Goal: Information Seeking & Learning: Learn about a topic

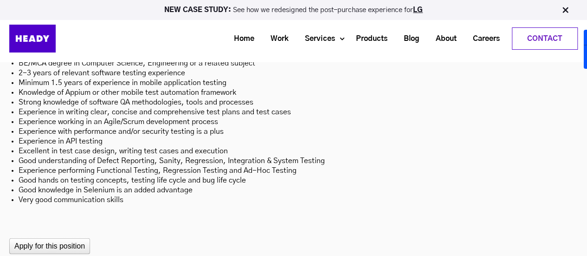
scroll to position [2887, 0]
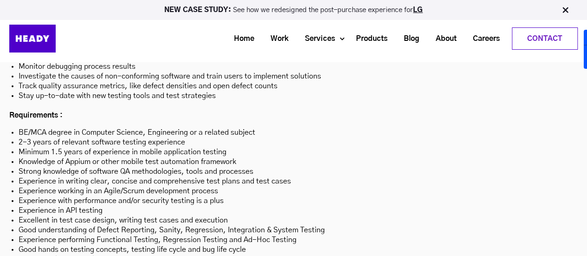
drag, startPoint x: 135, startPoint y: 216, endPoint x: 33, endPoint y: 94, distance: 159.1
click at [33, 128] on ul "BE/MCA degree in Computer Science, Engineering or a related subject 2-3 years o…" at bounding box center [293, 201] width 568 height 146
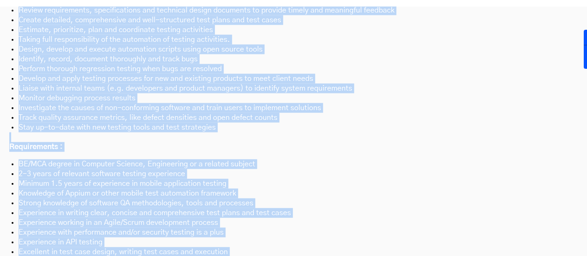
scroll to position [2886, 0]
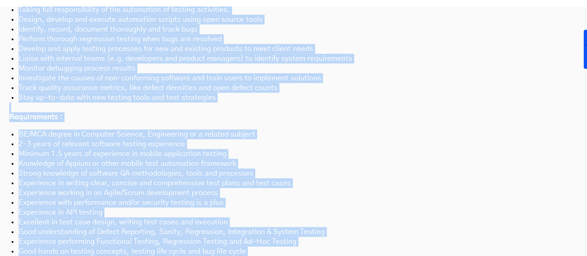
drag, startPoint x: 11, startPoint y: 163, endPoint x: 134, endPoint y: 213, distance: 132.8
click at [134, 213] on div "About us : We offer a multitude of services strategy, user experience design (U…" at bounding box center [293, 39] width 568 height 512
copy div "Lorem ip : Do sitam c adipiscin el seddoeiu temporin, utla etdolorema aliqua (E…"
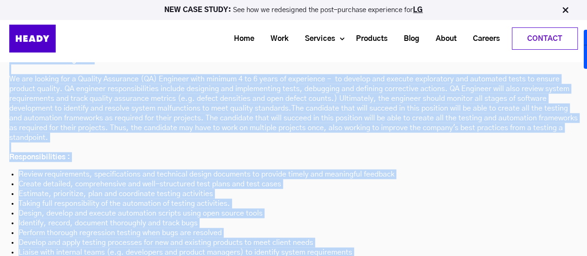
scroll to position [2514, 0]
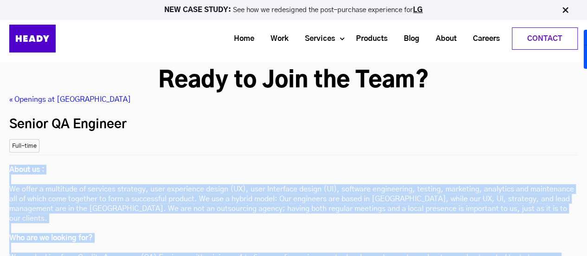
click at [160, 164] on p "About us : We offer a multitude of services strategy, user experience design (U…" at bounding box center [293, 251] width 568 height 175
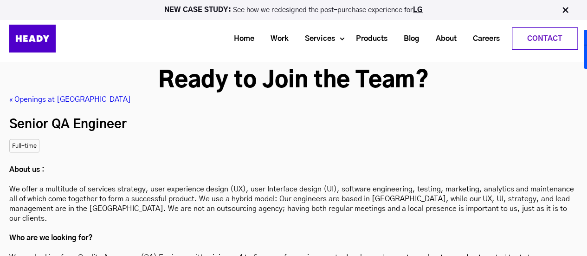
click at [320, 164] on p "About us : We offer a multitude of services strategy, user experience design (U…" at bounding box center [293, 251] width 568 height 175
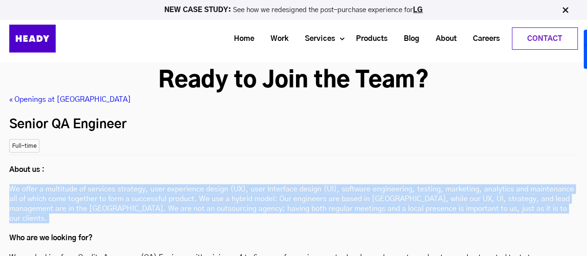
click at [320, 164] on p "About us : We offer a multitude of services strategy, user experience design (U…" at bounding box center [293, 251] width 568 height 175
click at [323, 164] on p "About us : We offer a multitude of services strategy, user experience design (U…" at bounding box center [293, 251] width 568 height 175
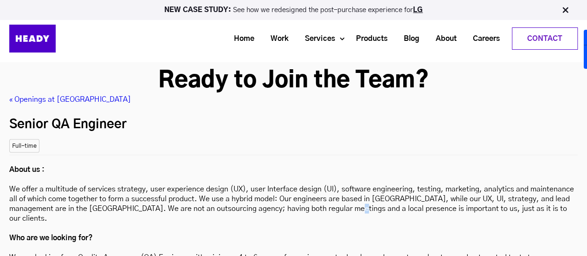
click at [323, 164] on p "About us : We offer a multitude of services strategy, user experience design (U…" at bounding box center [293, 251] width 568 height 175
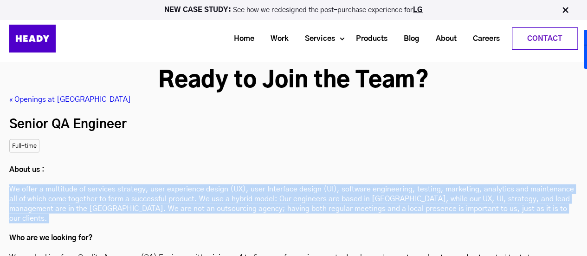
click at [323, 164] on p "About us : We offer a multitude of services strategy, user experience design (U…" at bounding box center [293, 251] width 568 height 175
click at [564, 12] on img at bounding box center [564, 10] width 9 height 9
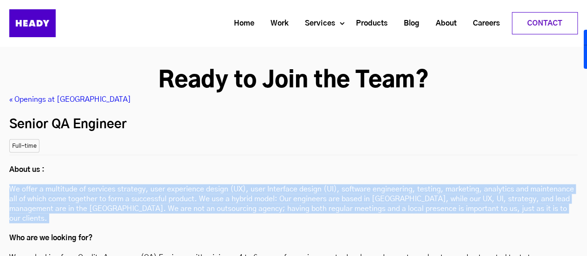
click at [251, 164] on p "About us : We offer a multitude of services strategy, user experience design (U…" at bounding box center [293, 251] width 568 height 175
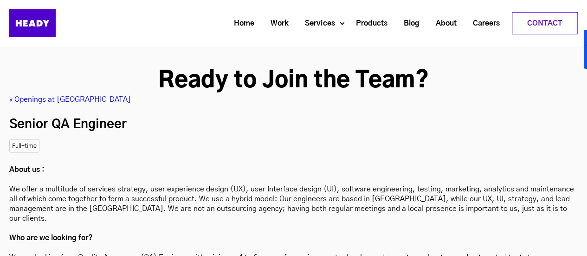
click at [249, 164] on p "About us : We offer a multitude of services strategy, user experience design (U…" at bounding box center [293, 251] width 568 height 175
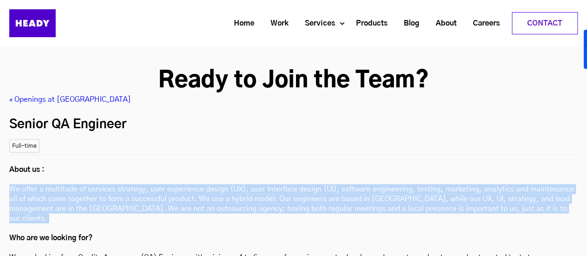
click at [249, 164] on p "About us : We offer a multitude of services strategy, user experience design (U…" at bounding box center [293, 251] width 568 height 175
